Goal: Task Accomplishment & Management: Manage account settings

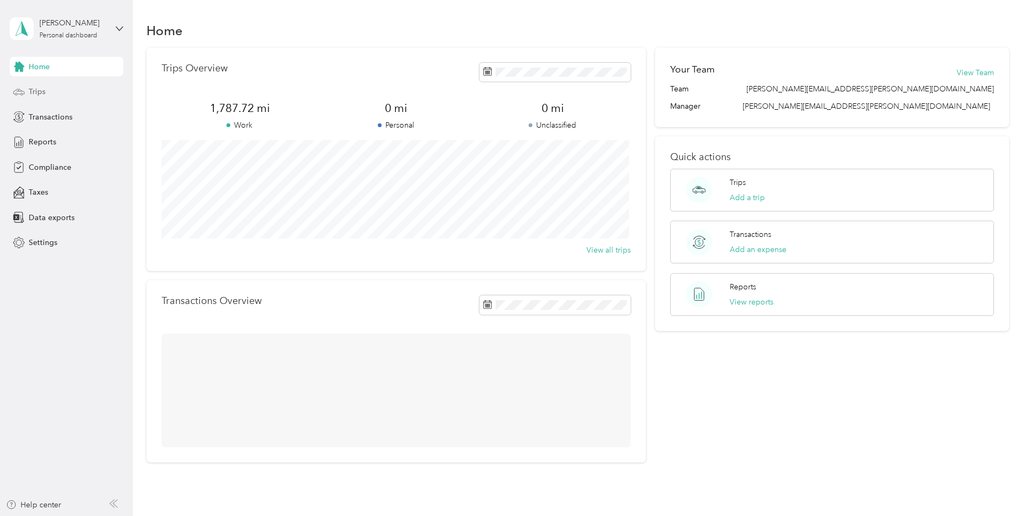
click at [49, 95] on div "Trips" at bounding box center [66, 91] width 113 height 19
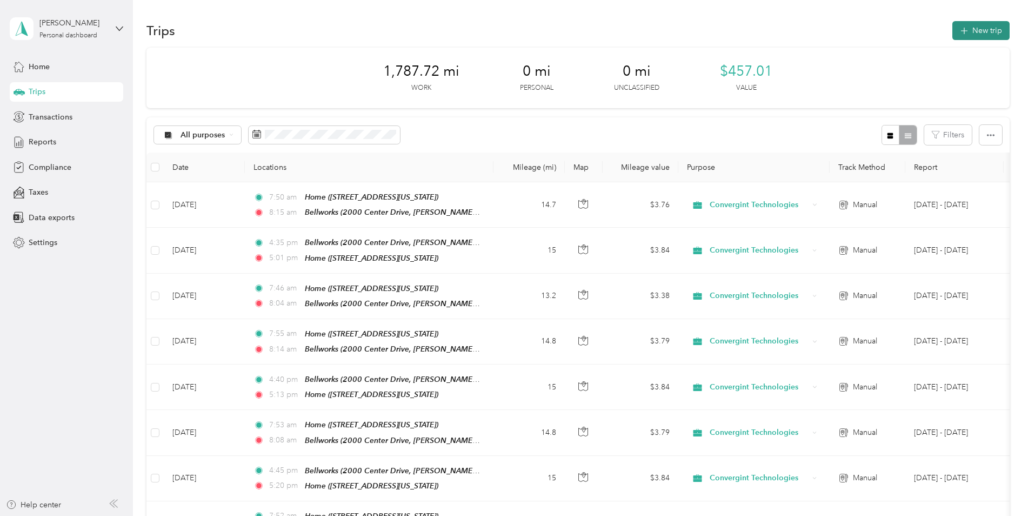
click at [965, 29] on icon "button" at bounding box center [964, 31] width 12 height 12
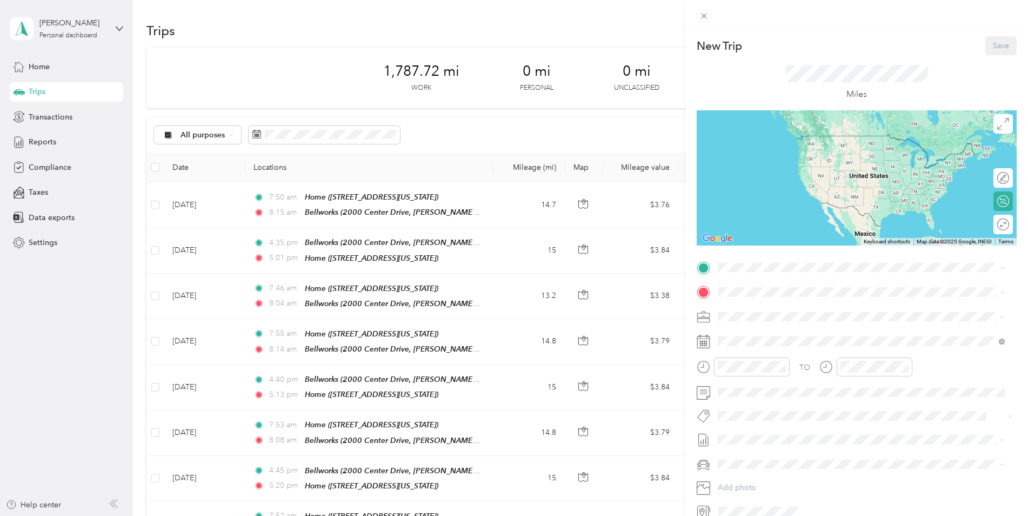
click at [778, 324] on div "Bellworks [STREET_ADDRESS][PERSON_NAME][US_STATE]" at bounding box center [822, 316] width 168 height 23
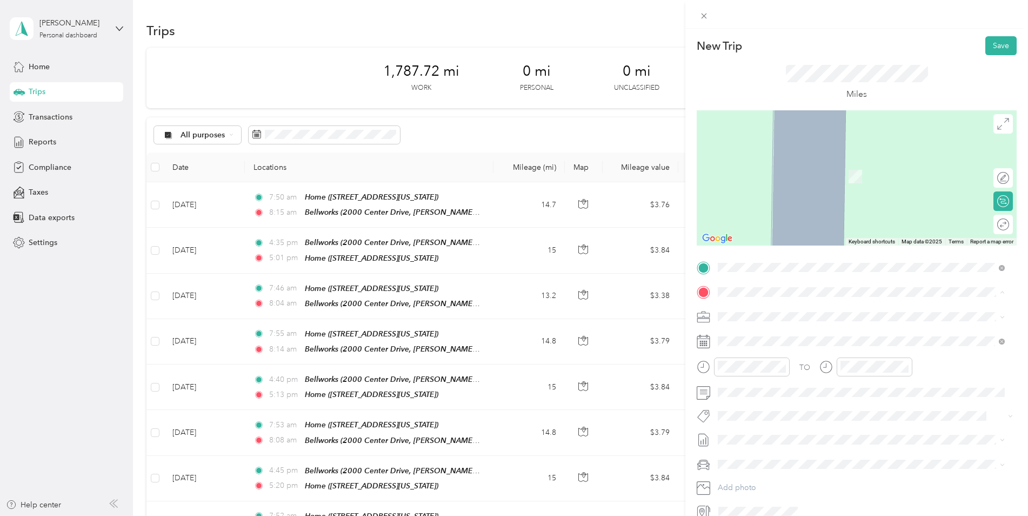
click at [726, 377] on div "Home [STREET_ADDRESS][US_STATE]" at bounding box center [860, 375] width 279 height 26
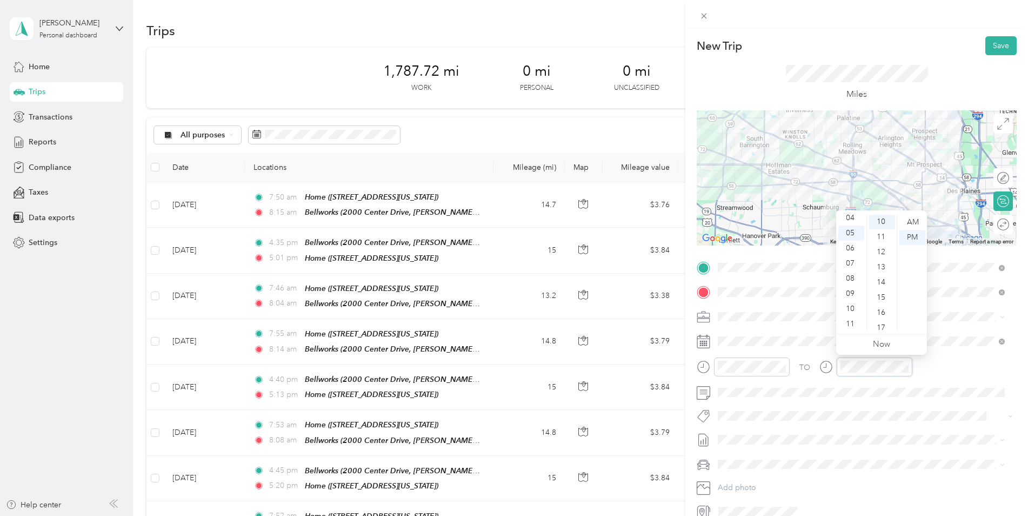
scroll to position [151, 0]
click at [846, 445] on span at bounding box center [865, 439] width 303 height 17
click at [782, 486] on li "Jeep Grand Cherokee" at bounding box center [861, 479] width 294 height 19
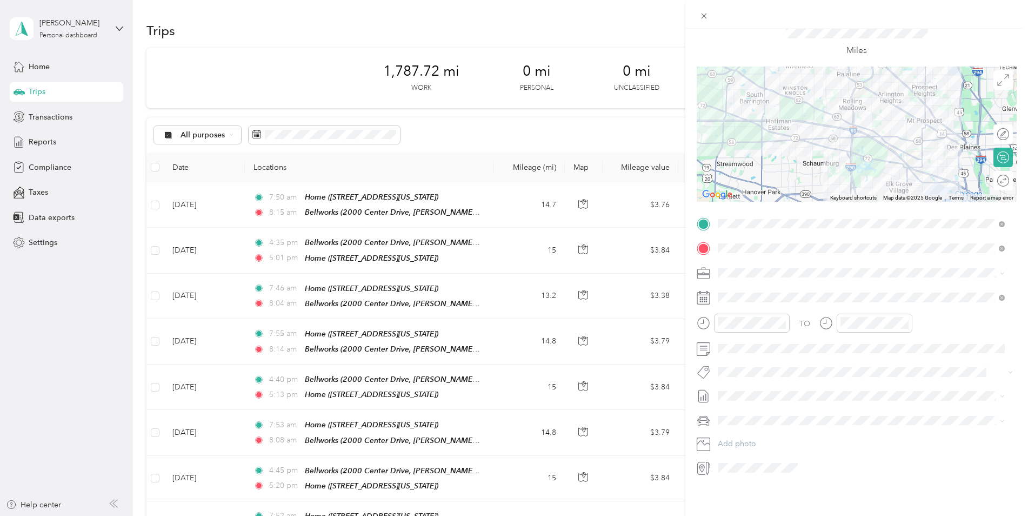
scroll to position [0, 0]
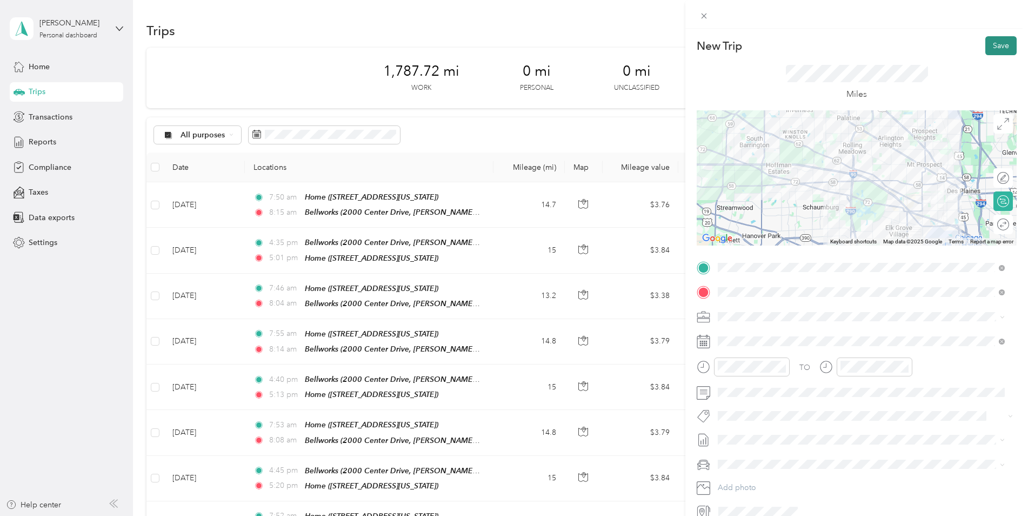
click at [999, 44] on button "Save" at bounding box center [1000, 45] width 31 height 19
